Goal: Check status

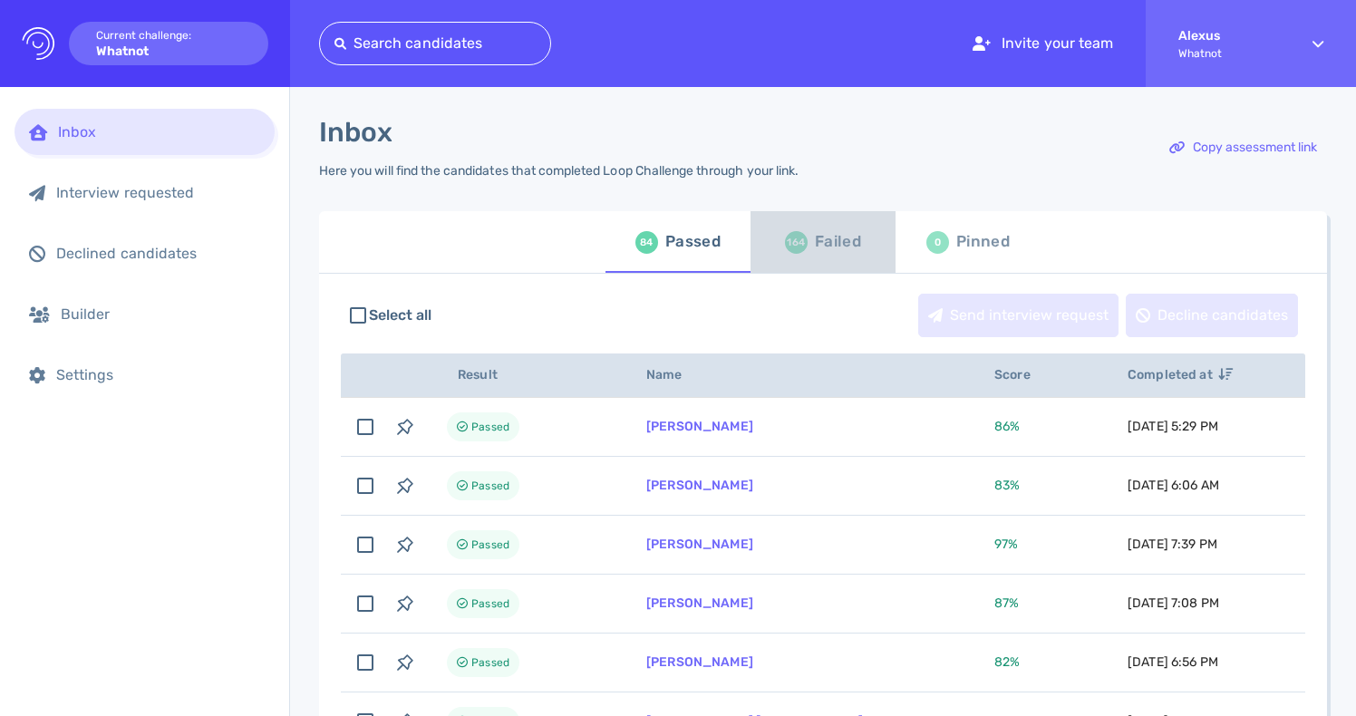
click at [787, 253] on div "164" at bounding box center [796, 242] width 23 height 23
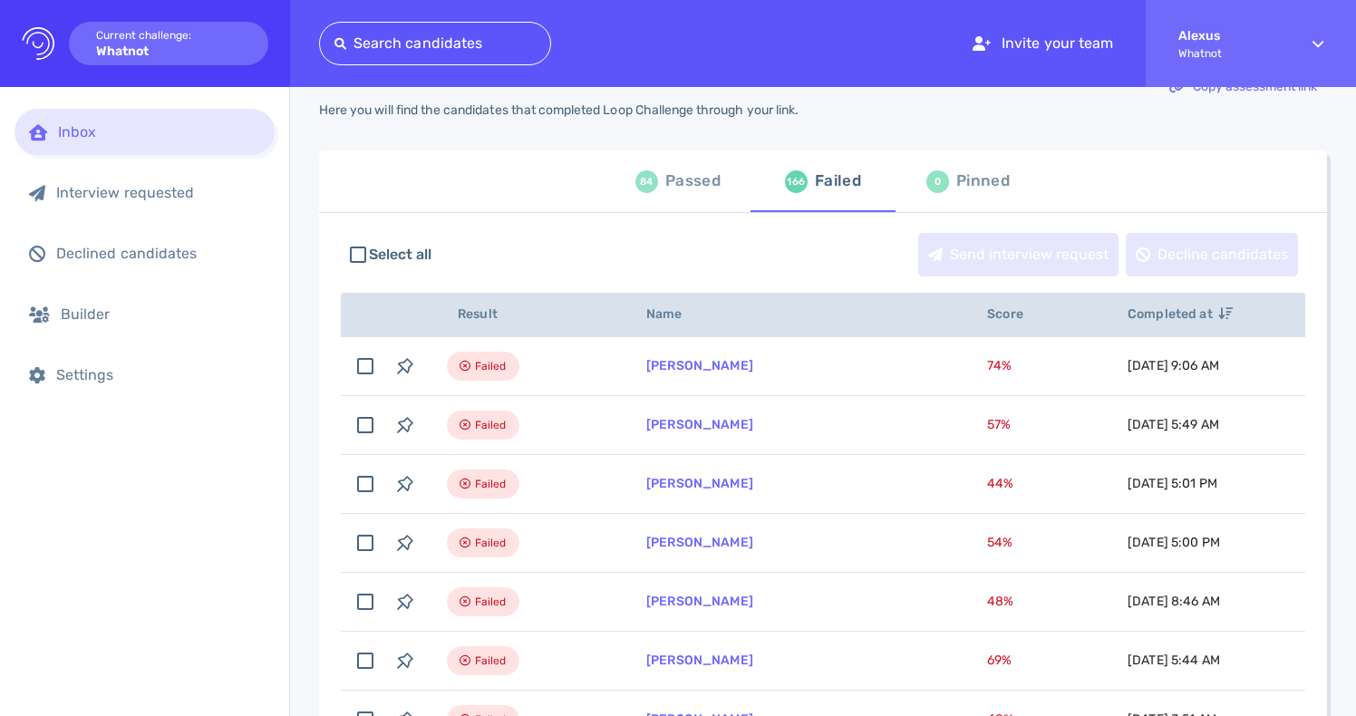
scroll to position [45, 0]
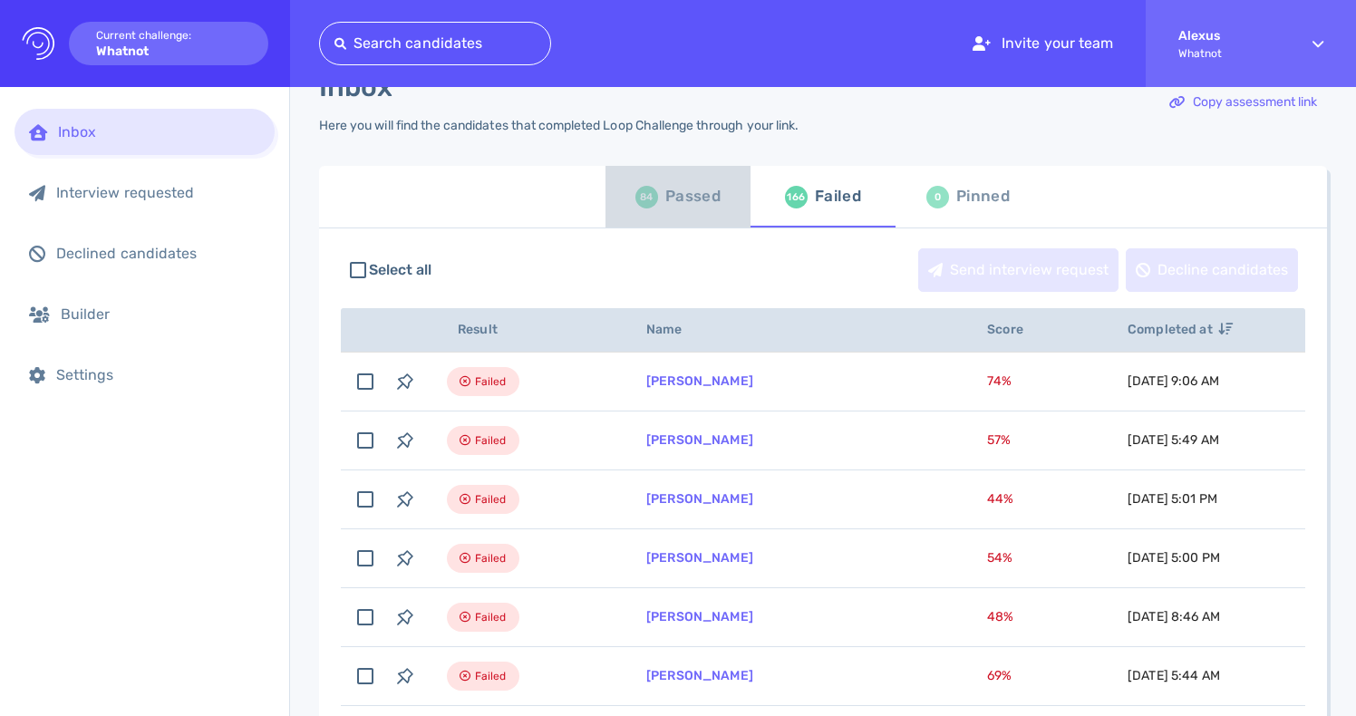
click at [675, 201] on div "Passed" at bounding box center [692, 196] width 55 height 27
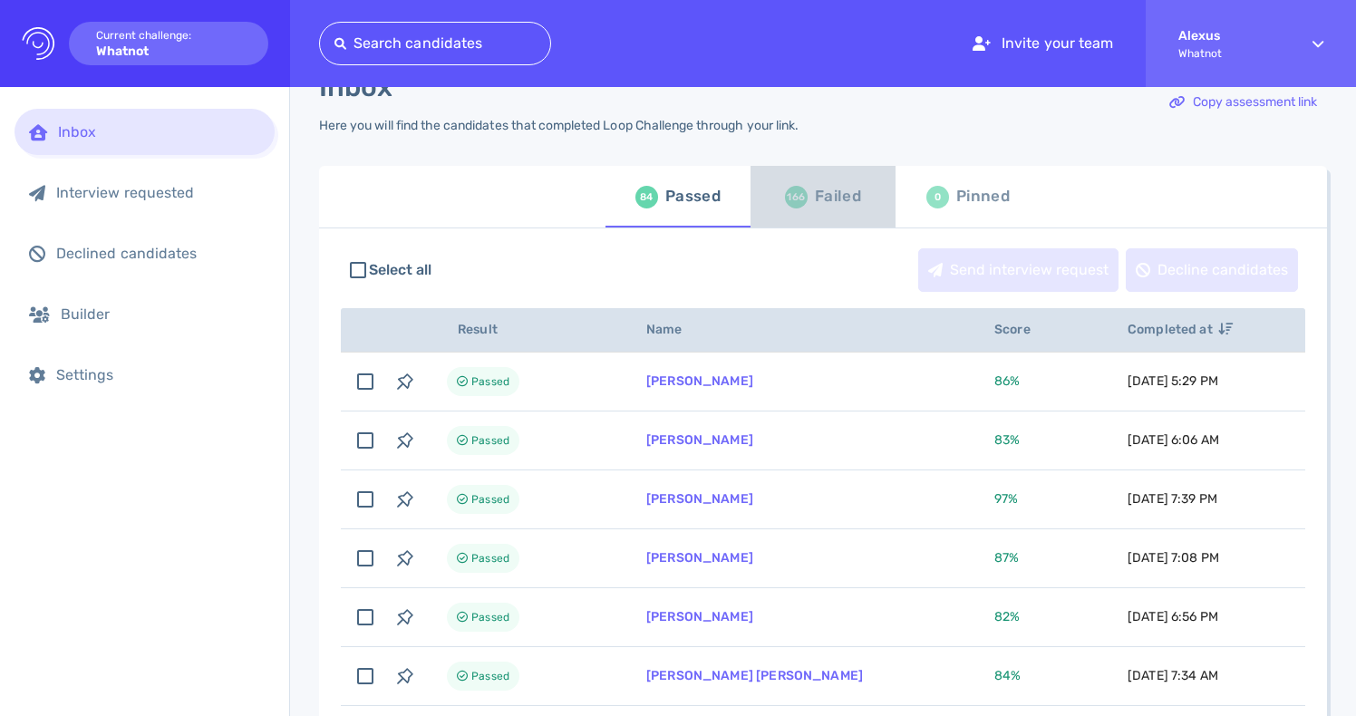
click at [831, 202] on div "Failed" at bounding box center [838, 196] width 46 height 27
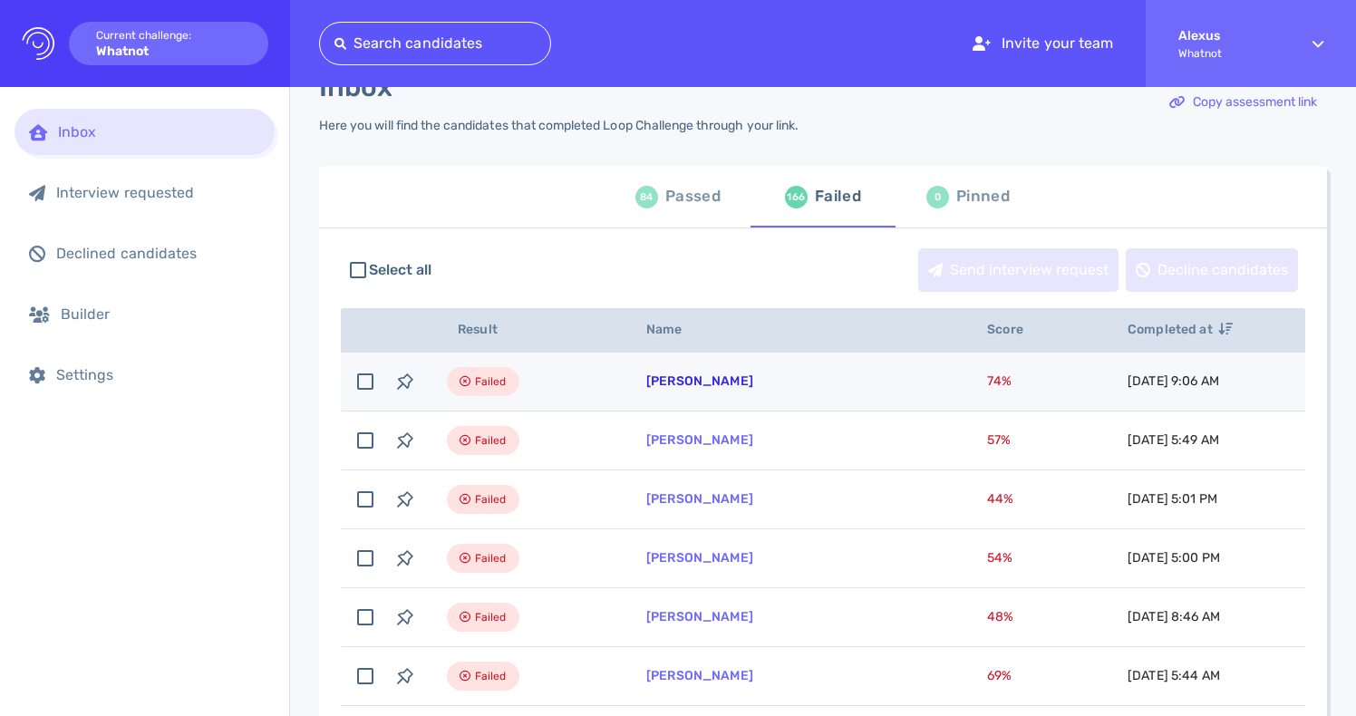
click at [675, 388] on link "[PERSON_NAME]" at bounding box center [699, 381] width 107 height 15
